Goal: Transaction & Acquisition: Download file/media

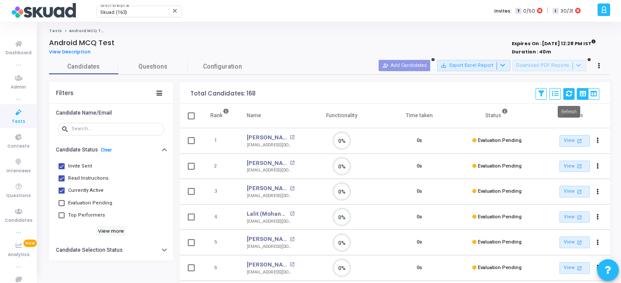
click at [567, 94] on icon at bounding box center [569, 94] width 6 height 6
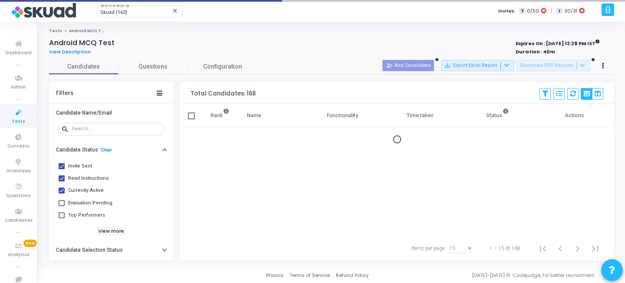
click at [80, 167] on span "Invite Sent" at bounding box center [80, 166] width 24 height 10
click at [62, 169] on input "Invite Sent" at bounding box center [61, 169] width 0 height 0
checkbox input "false"
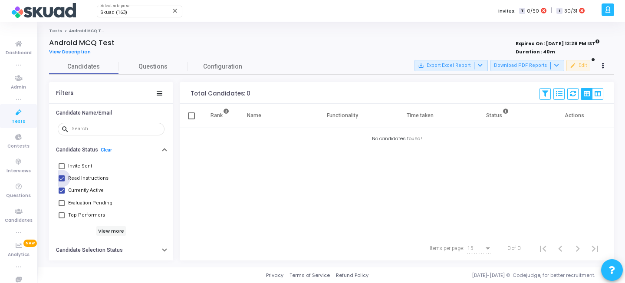
click at [80, 180] on span "Read Instructions" at bounding box center [88, 178] width 40 height 10
click at [62, 181] on input "Read Instructions" at bounding box center [61, 181] width 0 height 0
checkbox input "false"
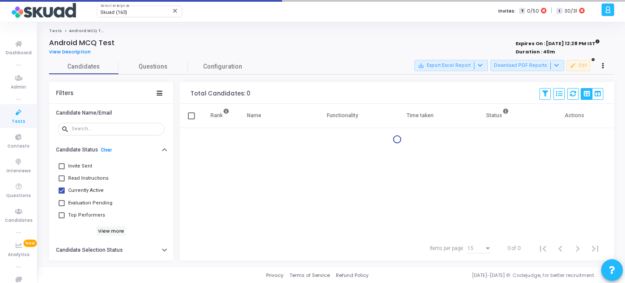
click at [80, 191] on span "Currently Active" at bounding box center [86, 190] width 36 height 10
click at [62, 194] on input "Currently Active" at bounding box center [61, 194] width 0 height 0
checkbox input "false"
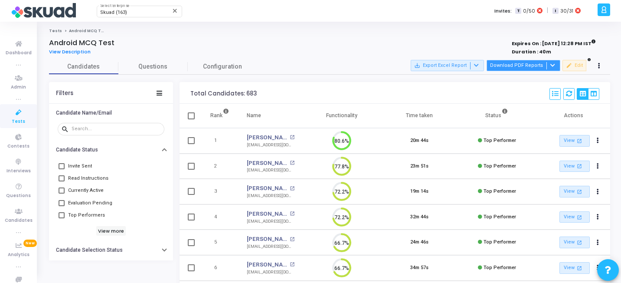
click at [548, 66] on div at bounding box center [552, 65] width 10 height 7
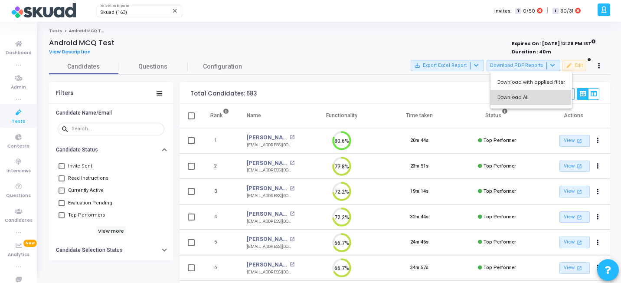
click at [496, 97] on button "Download All" at bounding box center [532, 97] width 82 height 15
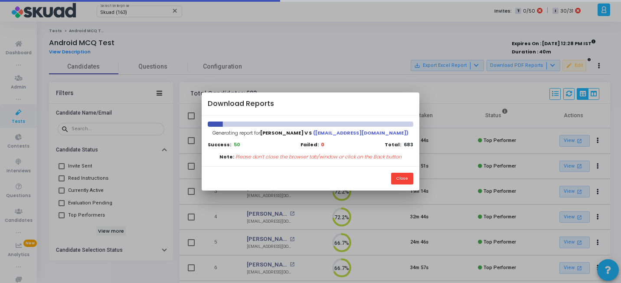
click at [496, 97] on div at bounding box center [310, 141] width 621 height 283
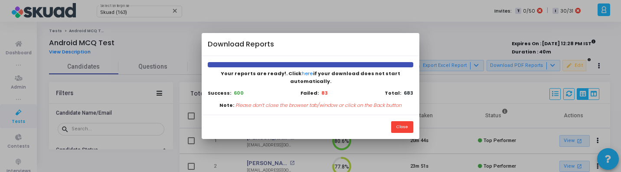
scroll to position [4, 4]
click at [394, 124] on button "Close" at bounding box center [402, 127] width 22 height 12
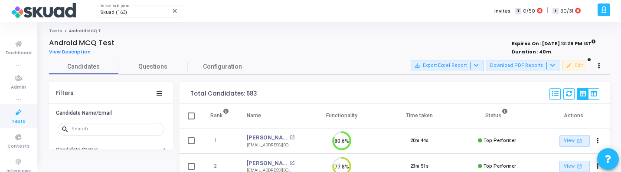
click at [268, 85] on div "Total Candidates: 683 Select S No Name Questions Functionality Time Taken Creat…" at bounding box center [395, 93] width 431 height 22
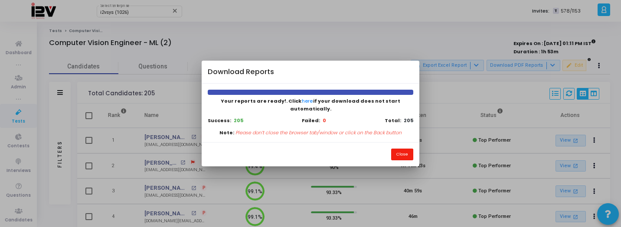
click at [407, 149] on button "Close" at bounding box center [402, 155] width 22 height 12
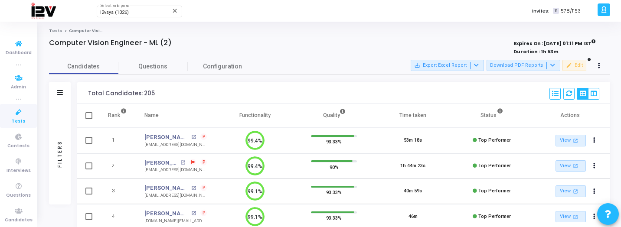
click at [19, 114] on icon at bounding box center [19, 112] width 18 height 11
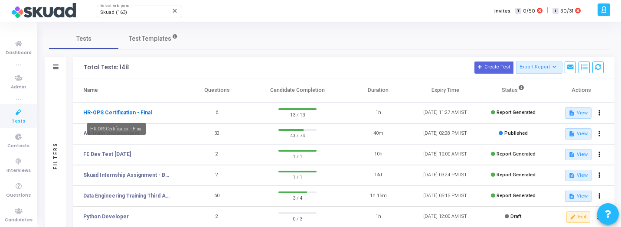
click at [121, 111] on link "HR-OPS Certification - Final" at bounding box center [117, 113] width 69 height 8
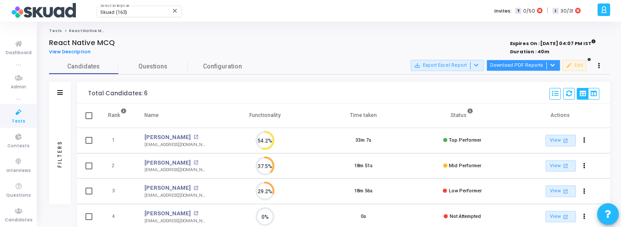
click at [507, 62] on button "Download PDF Reports" at bounding box center [524, 65] width 74 height 11
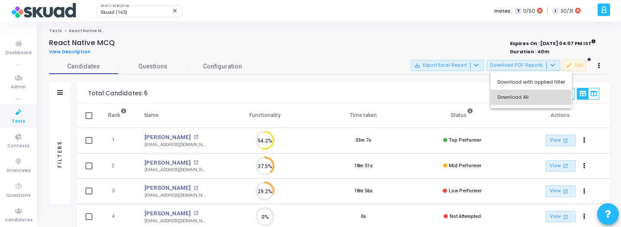
click at [507, 100] on button "Download All" at bounding box center [532, 97] width 82 height 15
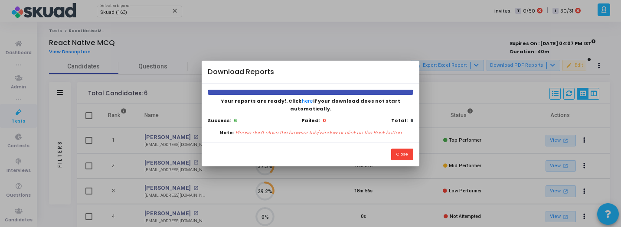
click at [212, 54] on div at bounding box center [310, 113] width 621 height 227
click at [394, 155] on button "Close" at bounding box center [402, 155] width 22 height 12
